Goal: Task Accomplishment & Management: Complete application form

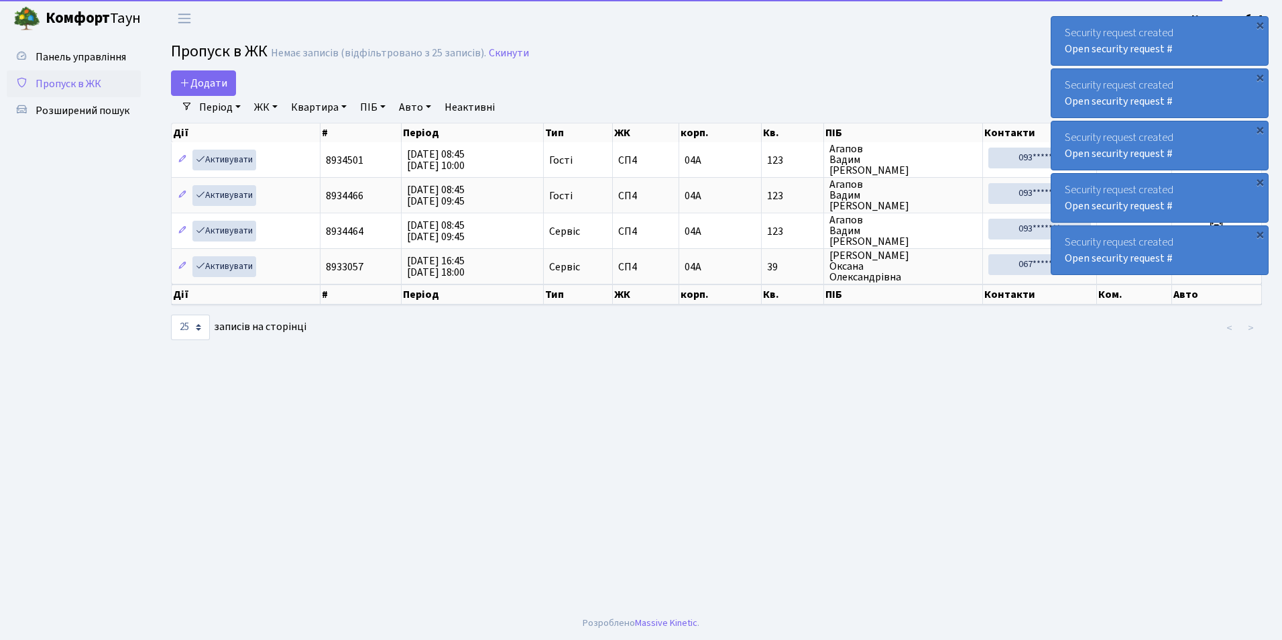
select select "25"
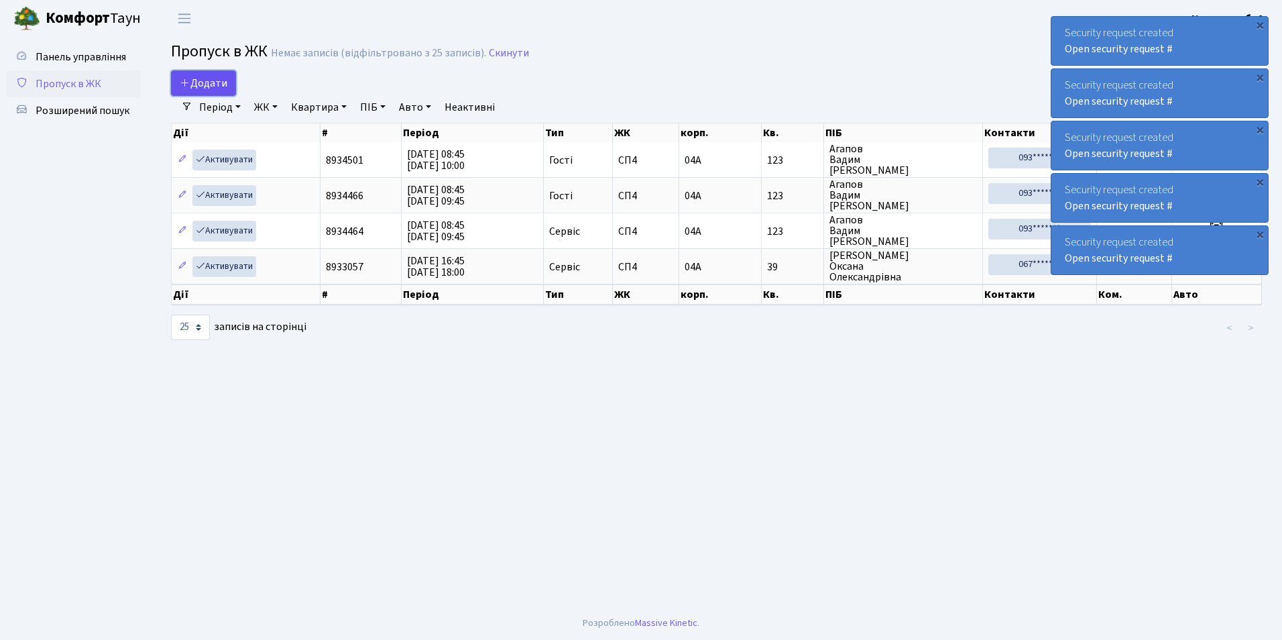
click at [216, 85] on span "Додати" at bounding box center [204, 83] width 48 height 15
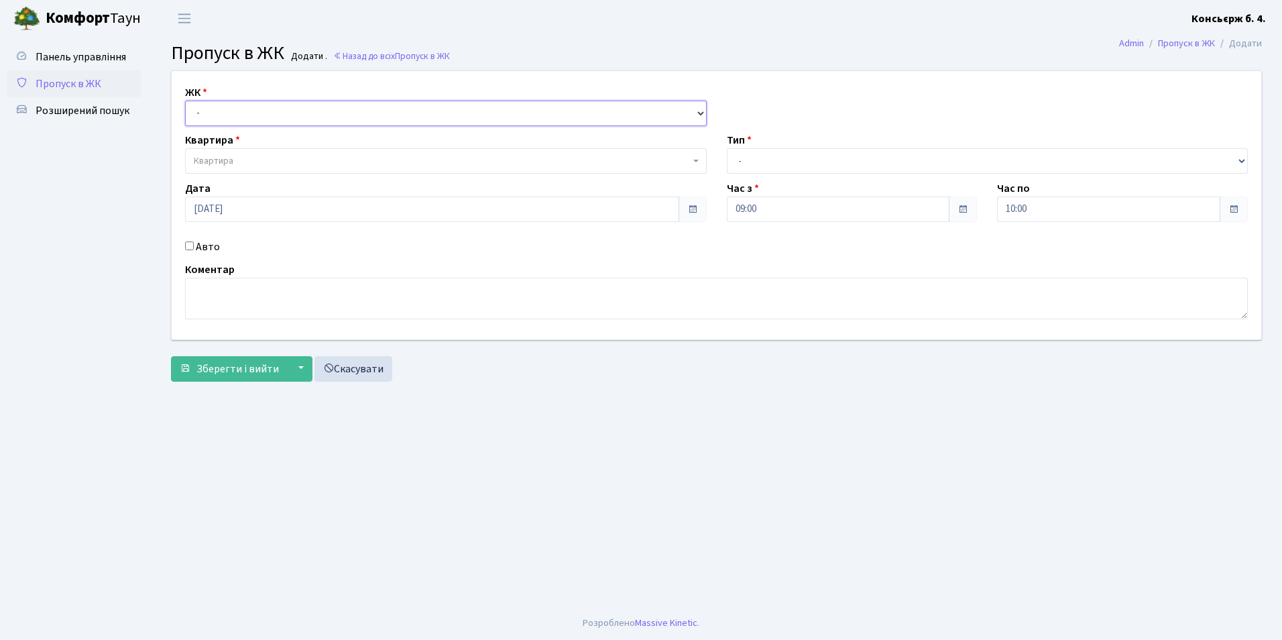
click at [230, 119] on select "- СП4, Столичне шосе, 5" at bounding box center [446, 113] width 522 height 25
select select "325"
click at [185, 101] on select "- СП4, Столичне шосе, 5" at bounding box center [446, 113] width 522 height 25
select select
click at [233, 167] on span "Квартира" at bounding box center [214, 160] width 40 height 13
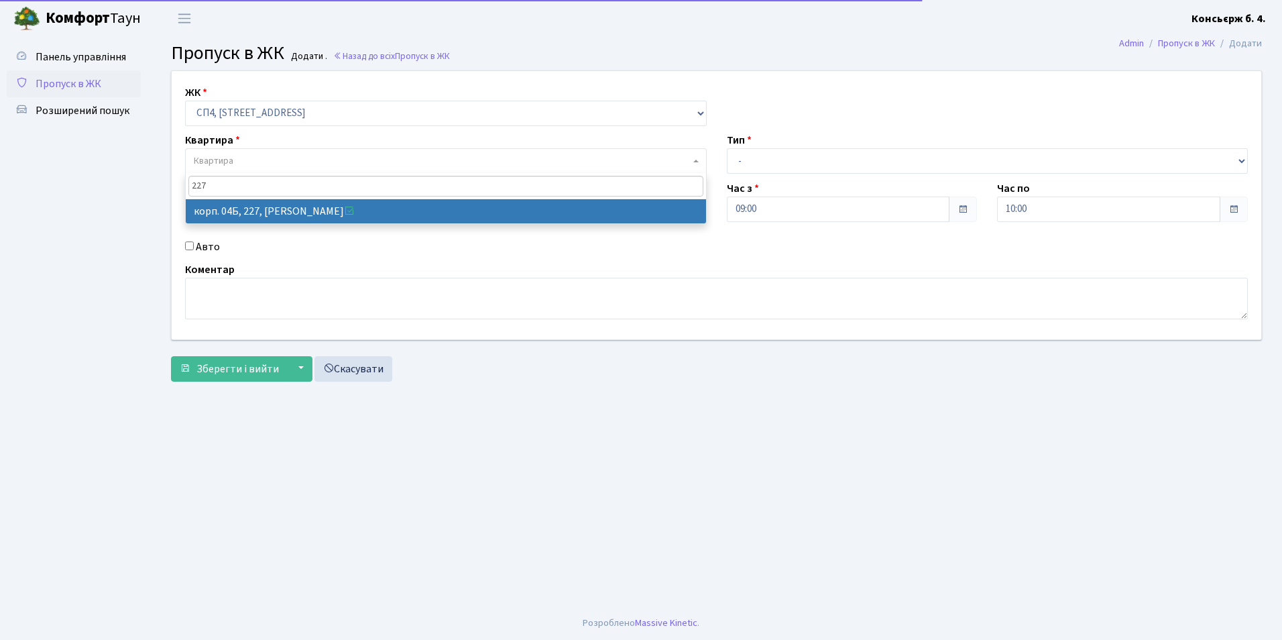
type input "227"
select select "21255"
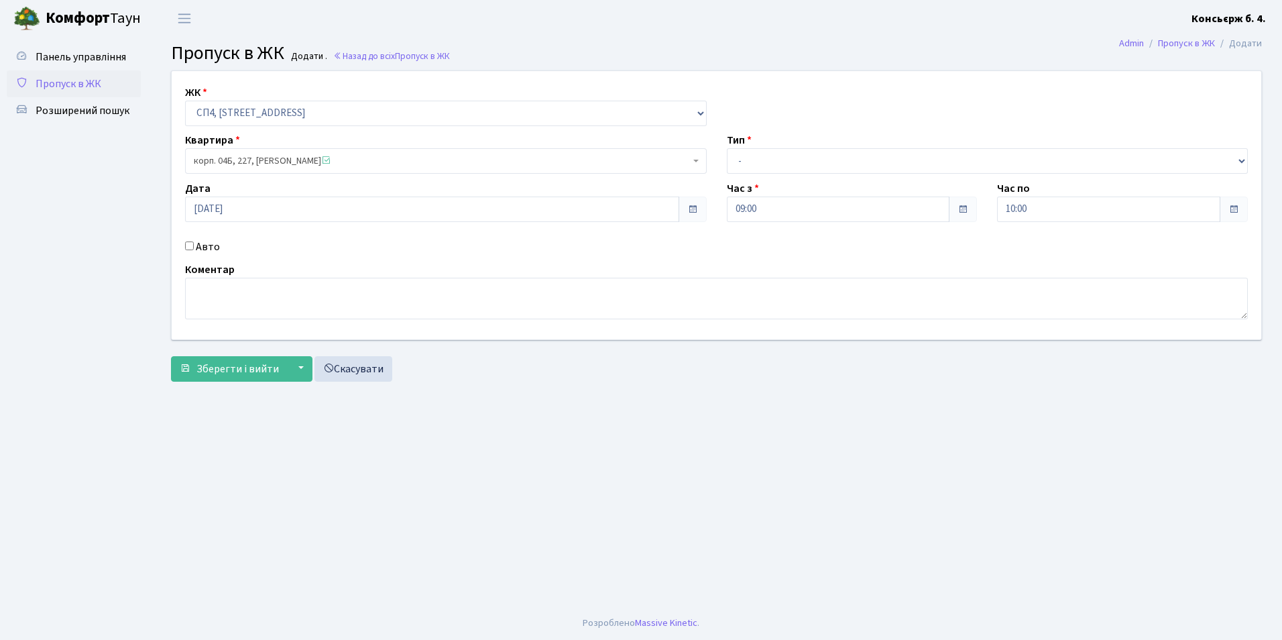
click at [191, 243] on input "Авто" at bounding box center [189, 245] width 9 height 9
checkbox input "true"
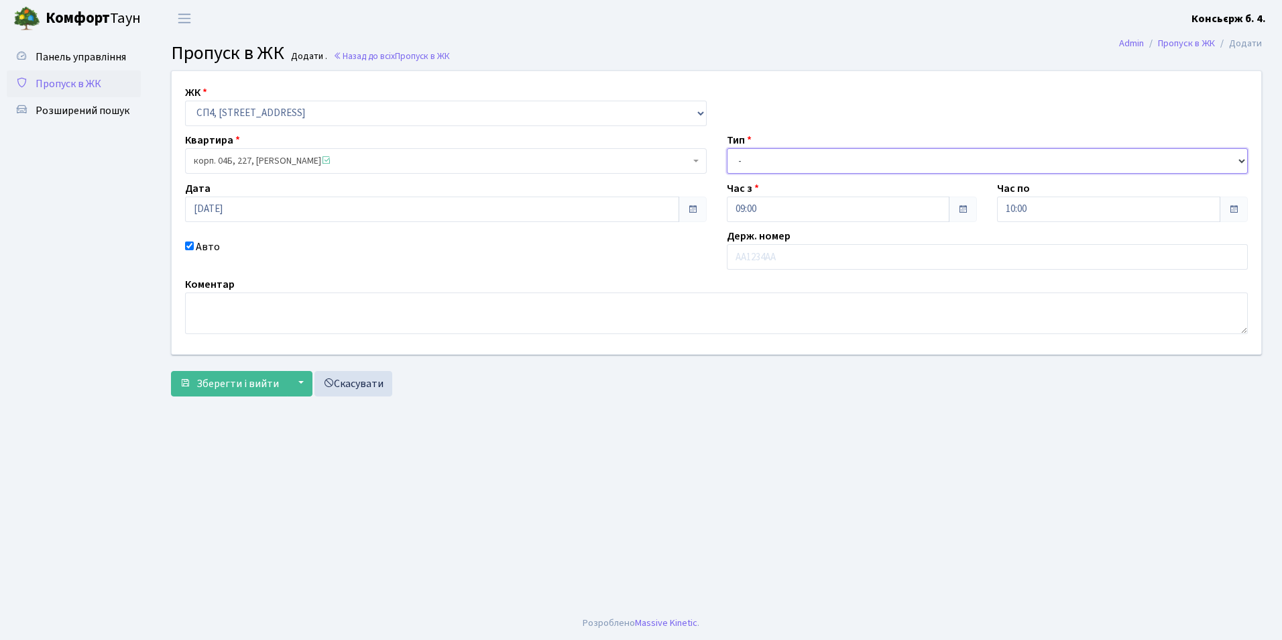
click at [748, 163] on select "- Доставка Таксі Гості Сервіс" at bounding box center [988, 160] width 522 height 25
select select "1"
click at [727, 148] on select "- Доставка Таксі Гості Сервіс" at bounding box center [988, 160] width 522 height 25
click at [188, 244] on input "Авто" at bounding box center [189, 245] width 9 height 9
checkbox input "false"
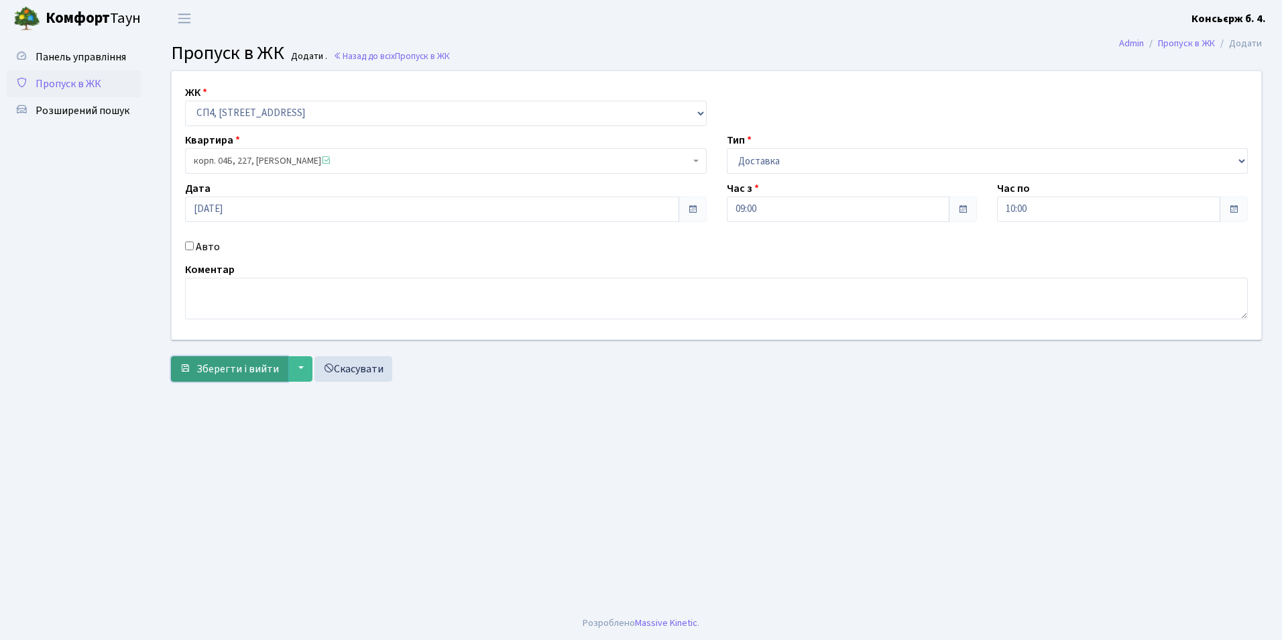
click at [187, 376] on button "Зберегти і вийти" at bounding box center [229, 368] width 117 height 25
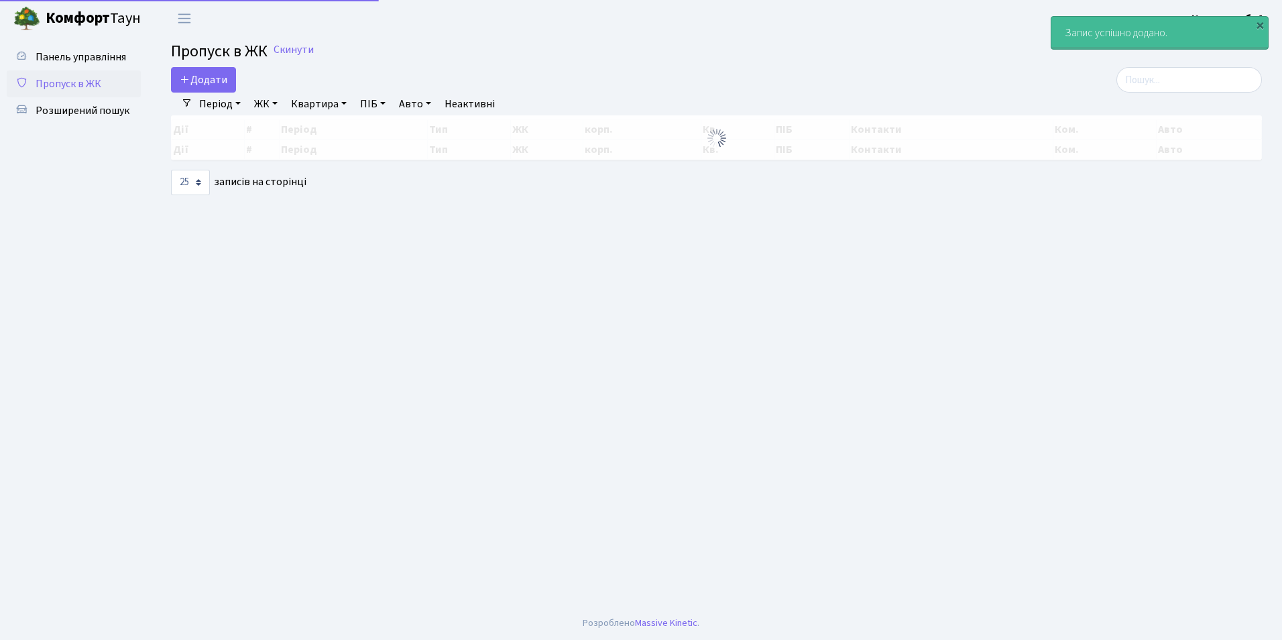
select select "25"
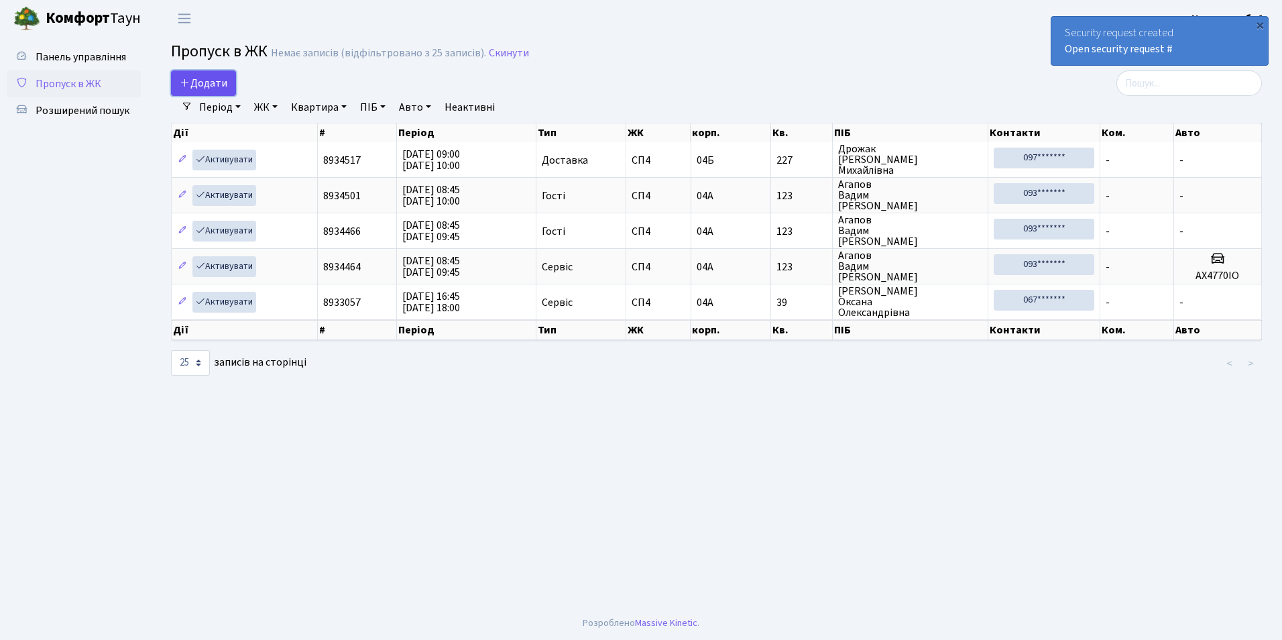
click at [197, 85] on span "Додати" at bounding box center [204, 83] width 48 height 15
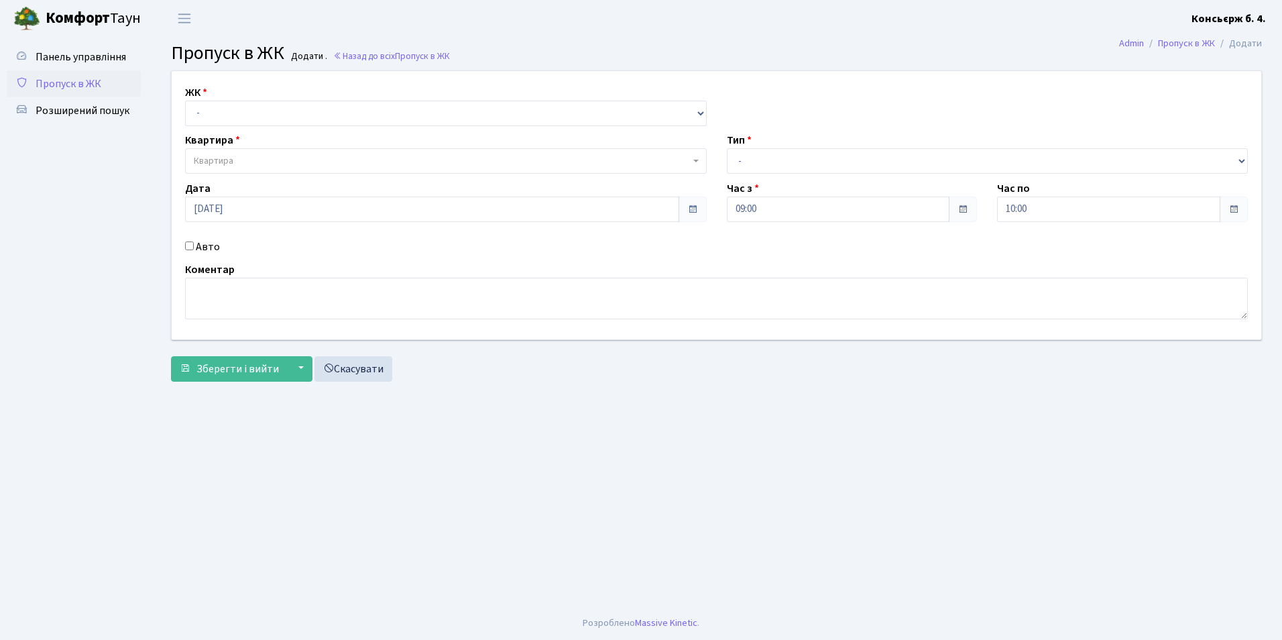
click at [249, 127] on div "ЖК - СП4, Столичне шосе, 5 Квартира Квартира Тип - Доставка Таксі Гості Сервіс …" at bounding box center [717, 205] width 1110 height 268
click at [261, 122] on select "- [STREET_ADDRESS]" at bounding box center [446, 113] width 522 height 25
select select "325"
click at [185, 101] on select "- [STREET_ADDRESS]" at bounding box center [446, 113] width 522 height 25
select select
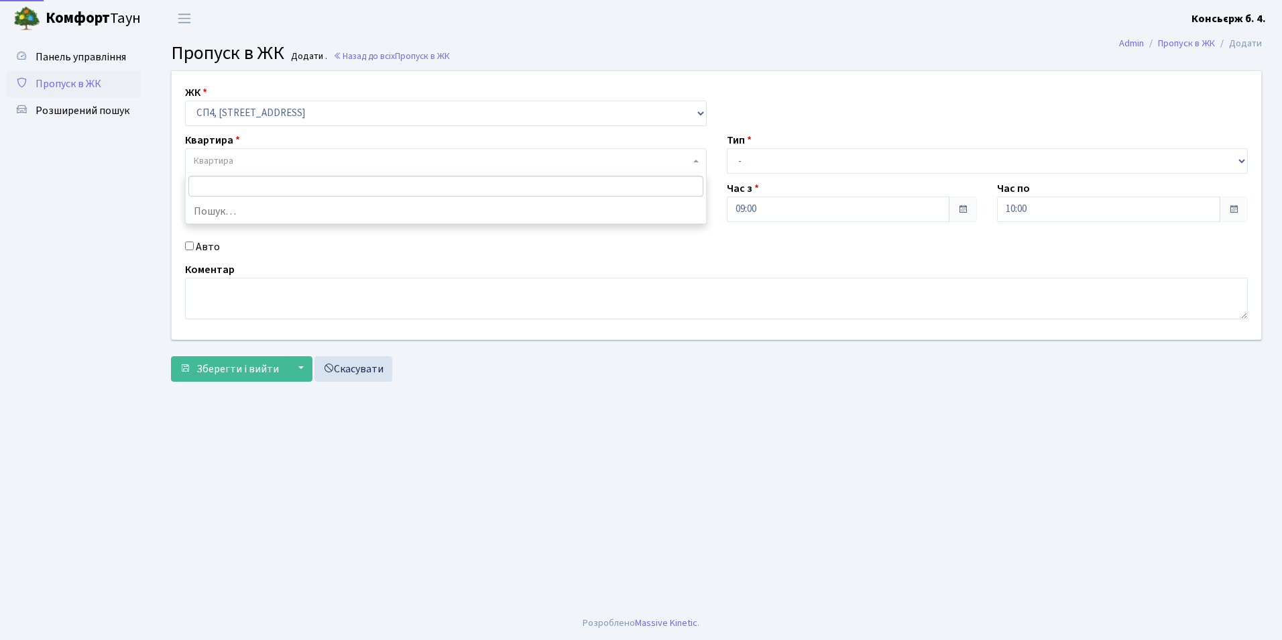
click at [263, 159] on span "Квартира" at bounding box center [442, 160] width 496 height 13
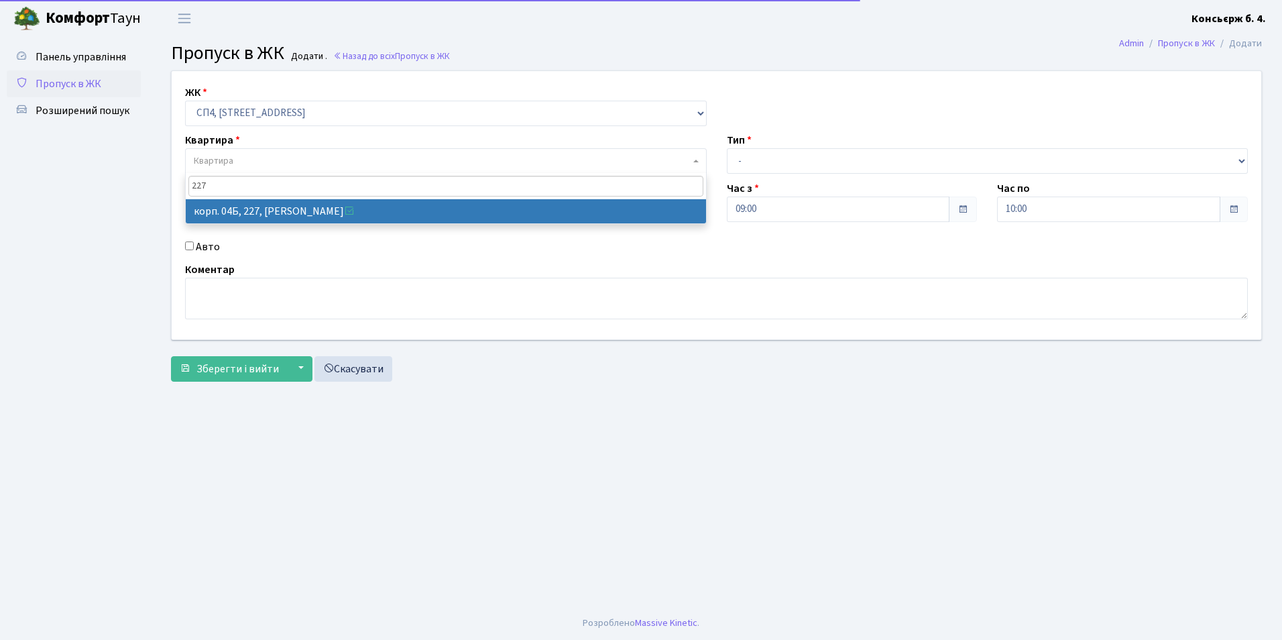
type input "227"
select select "21255"
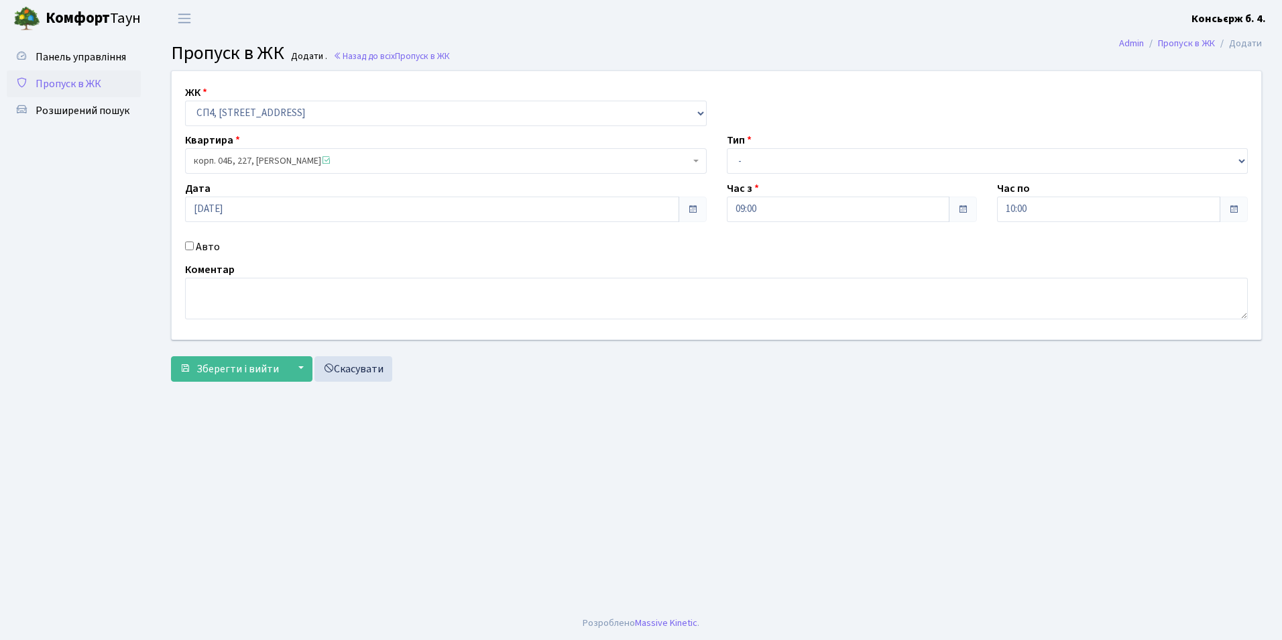
click at [184, 243] on div "Авто" at bounding box center [446, 247] width 542 height 16
click at [187, 246] on input "Авто" at bounding box center [189, 245] width 9 height 9
checkbox input "true"
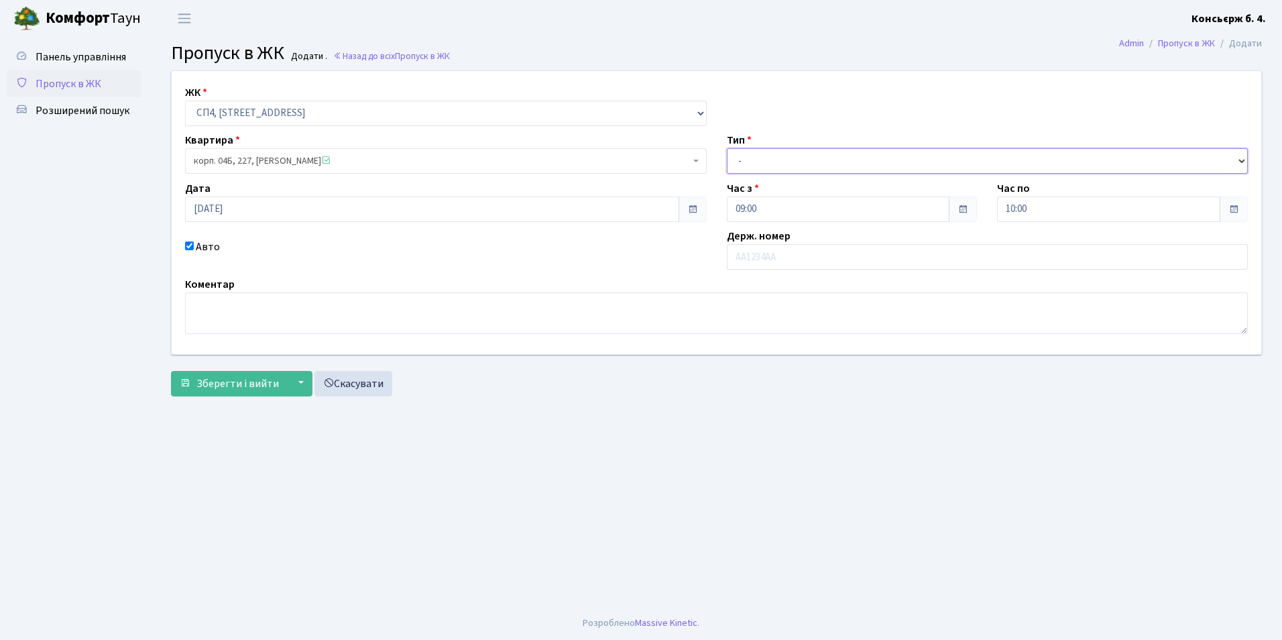
click at [793, 155] on select "- Доставка Таксі Гості Сервіс" at bounding box center [988, 160] width 522 height 25
select select "1"
click at [727, 148] on select "- Доставка Таксі Гості Сервіс" at bounding box center [988, 160] width 522 height 25
click at [305, 331] on textarea at bounding box center [716, 313] width 1063 height 42
type textarea "l"
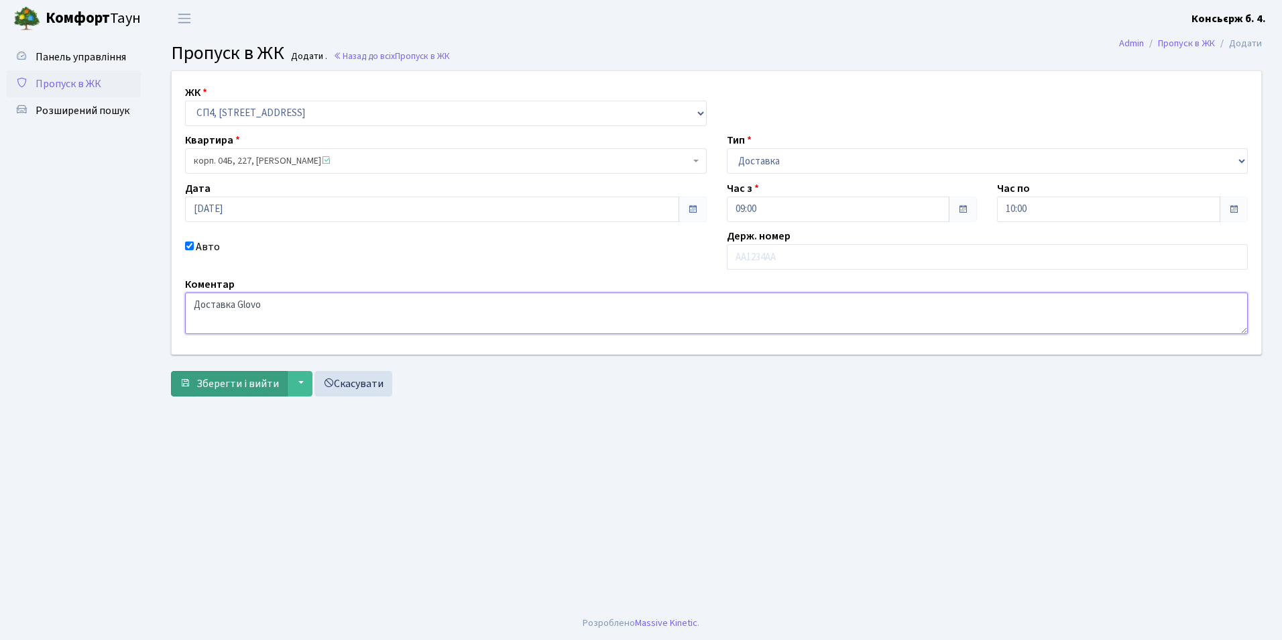
type textarea "Доставка Glovo"
click at [209, 391] on button "Зберегти і вийти" at bounding box center [229, 383] width 117 height 25
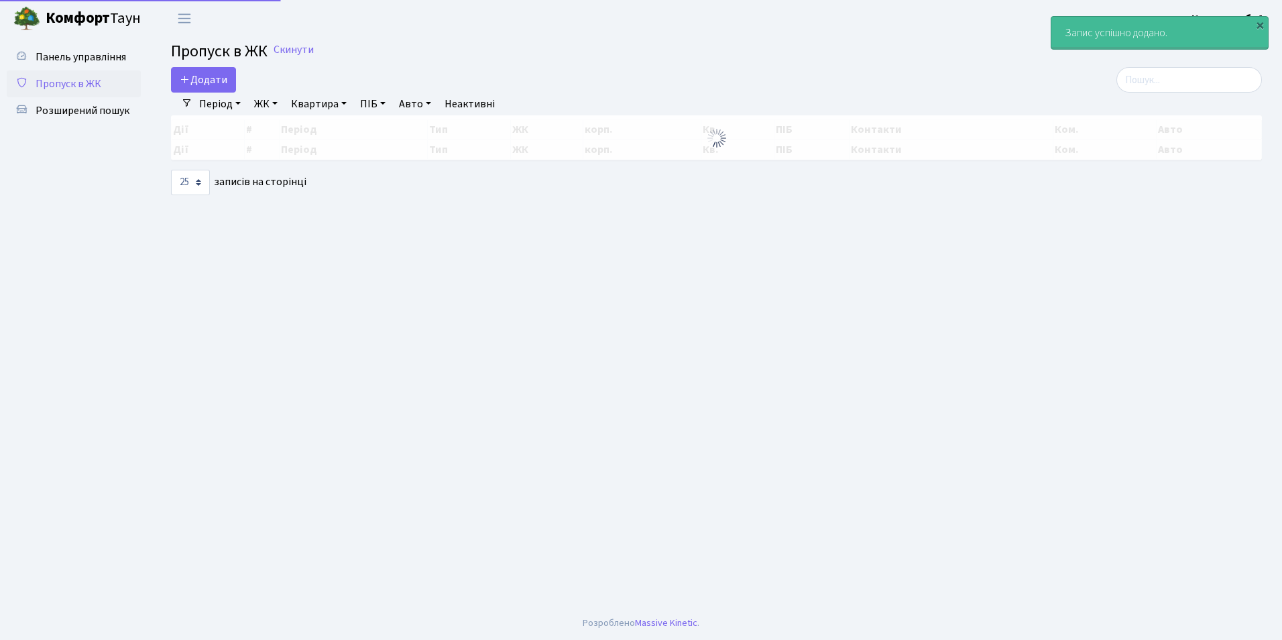
select select "25"
